Goal: Navigation & Orientation: Find specific page/section

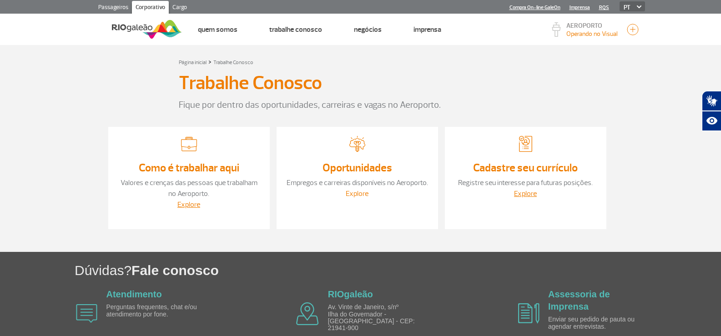
click at [348, 194] on link "Explore" at bounding box center [357, 193] width 23 height 9
